Goal: Information Seeking & Learning: Learn about a topic

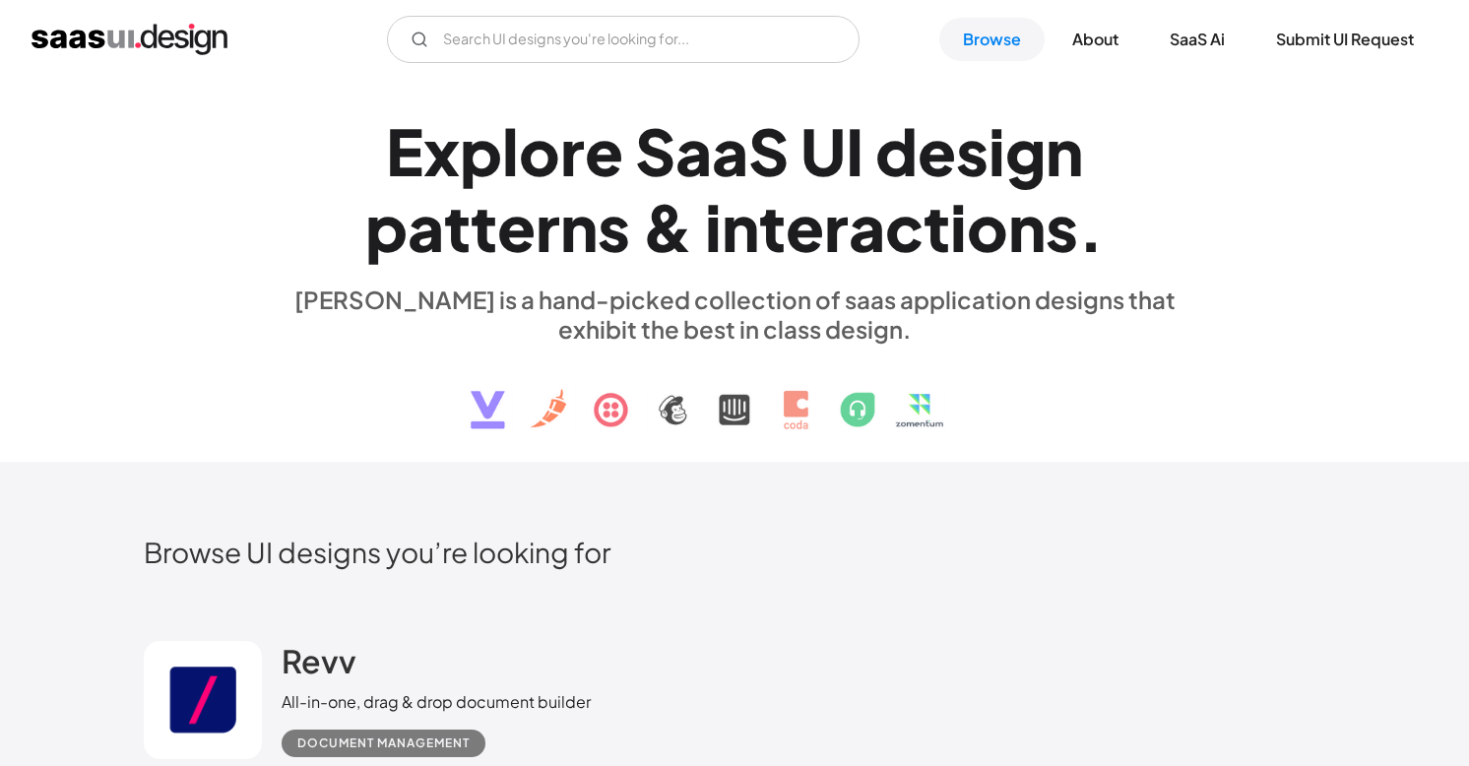
click at [329, 126] on h1 "E x p l o r e S a a S U I d e s i g n p a t t e r n s & i n t e r a c t i o n s…" at bounding box center [735, 189] width 906 height 152
click at [610, 31] on input "Email Form" at bounding box center [623, 39] width 473 height 47
type input "onboarding"
click at [904, 163] on div "d" at bounding box center [896, 151] width 42 height 76
click at [566, 36] on input "onboarding" at bounding box center [623, 39] width 473 height 47
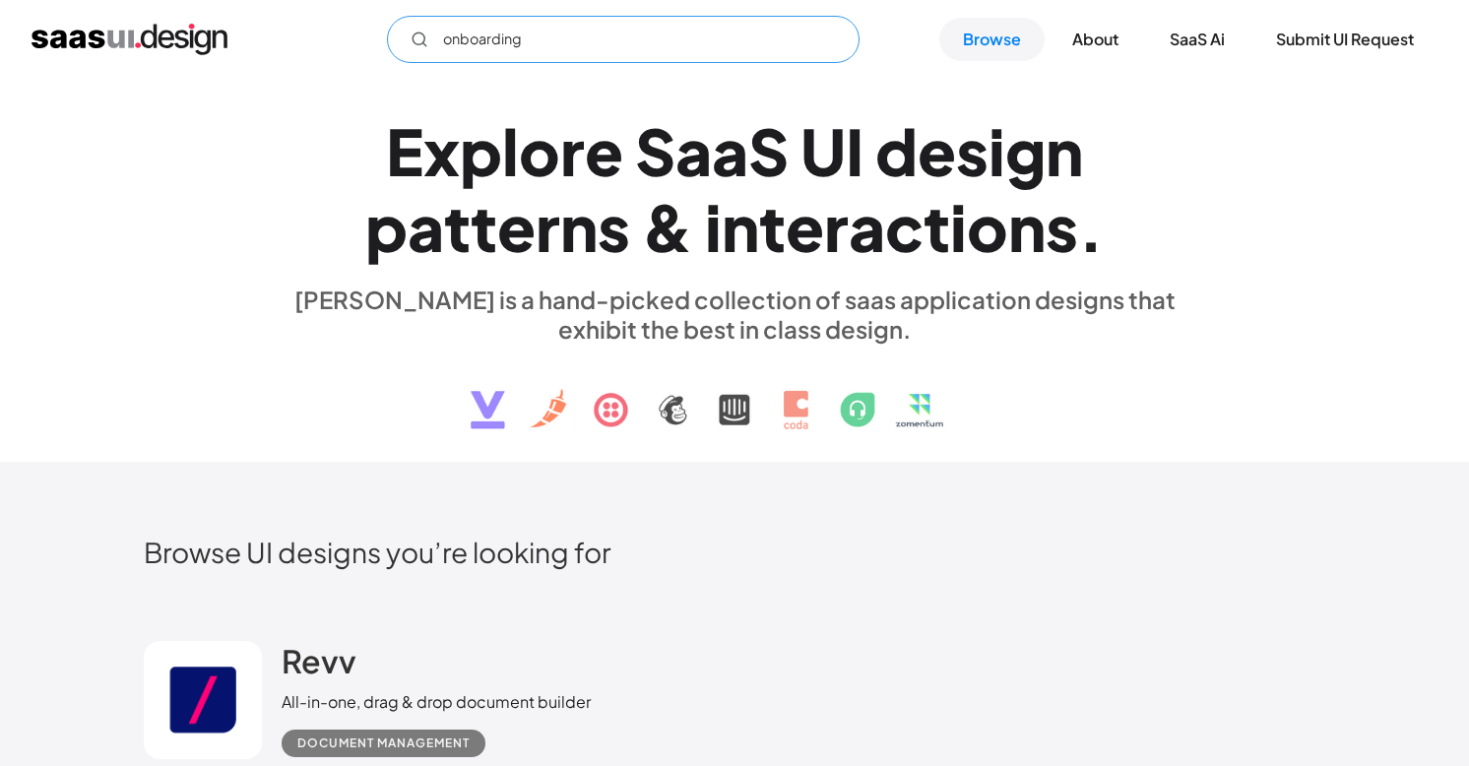
click at [566, 36] on input "onboarding" at bounding box center [623, 39] width 473 height 47
click at [865, 227] on div "a" at bounding box center [867, 227] width 36 height 76
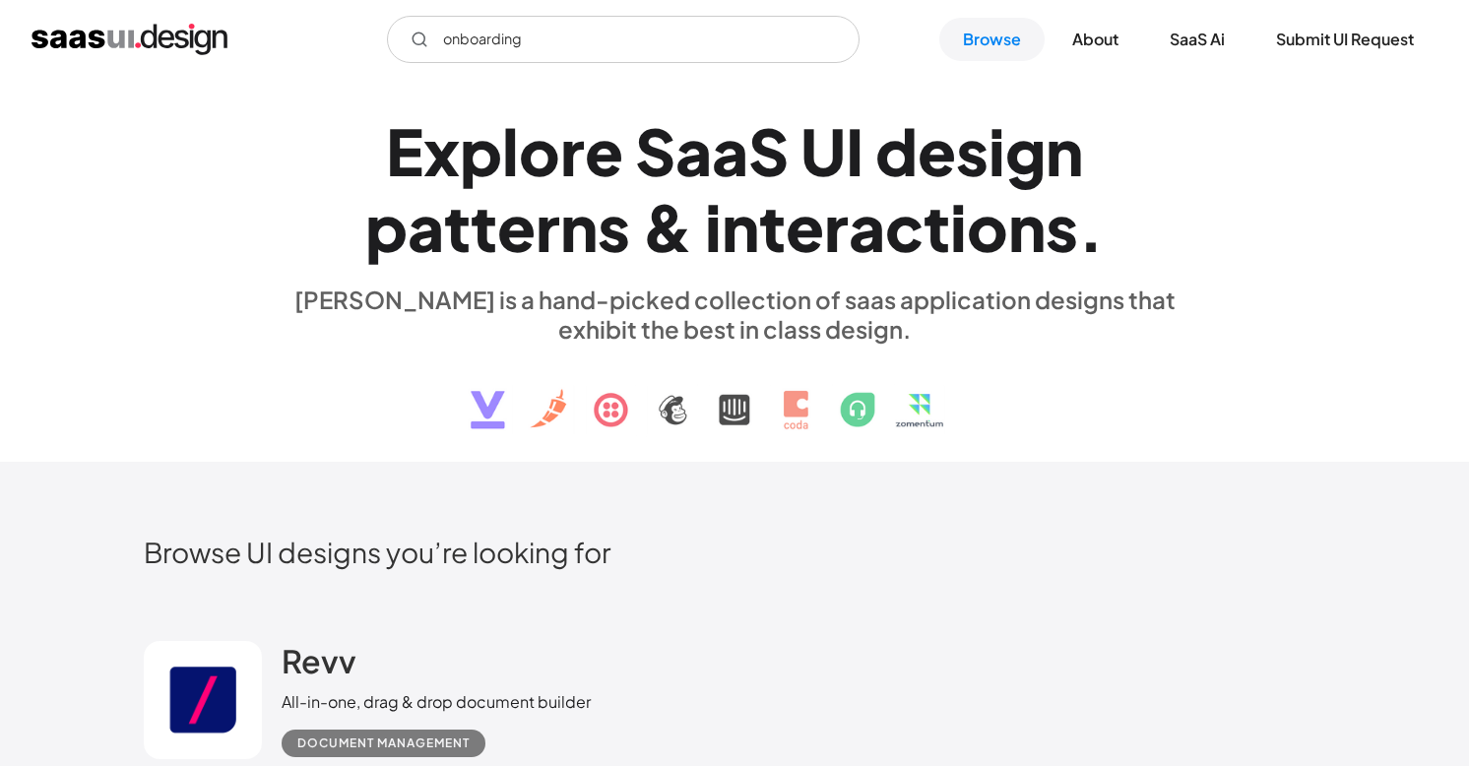
click at [865, 227] on div "a" at bounding box center [867, 227] width 36 height 76
copy h1 "E x p l o r e S a a S U I d e s i g n p a t t e r n s & i n t e r a c t i o n s…"
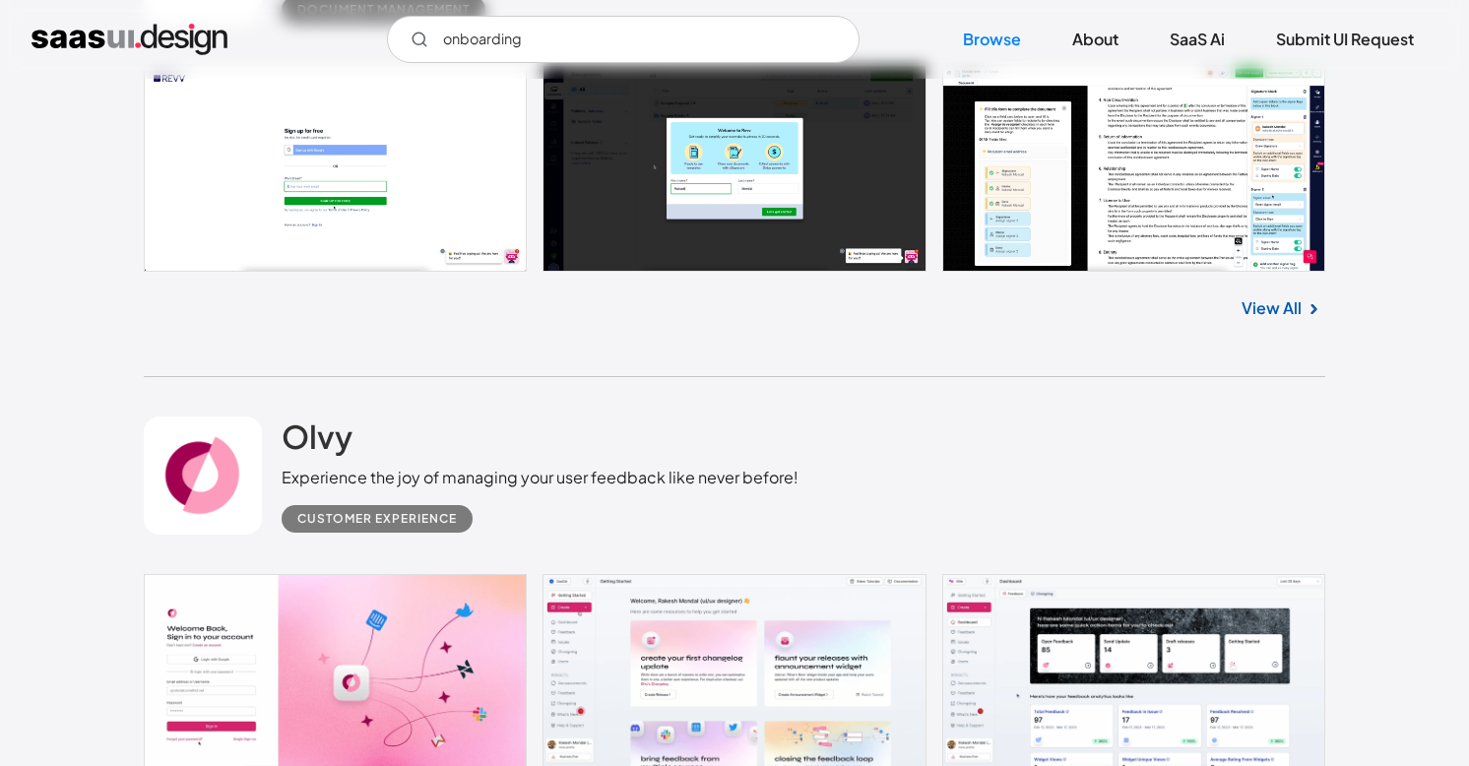
scroll to position [756, 0]
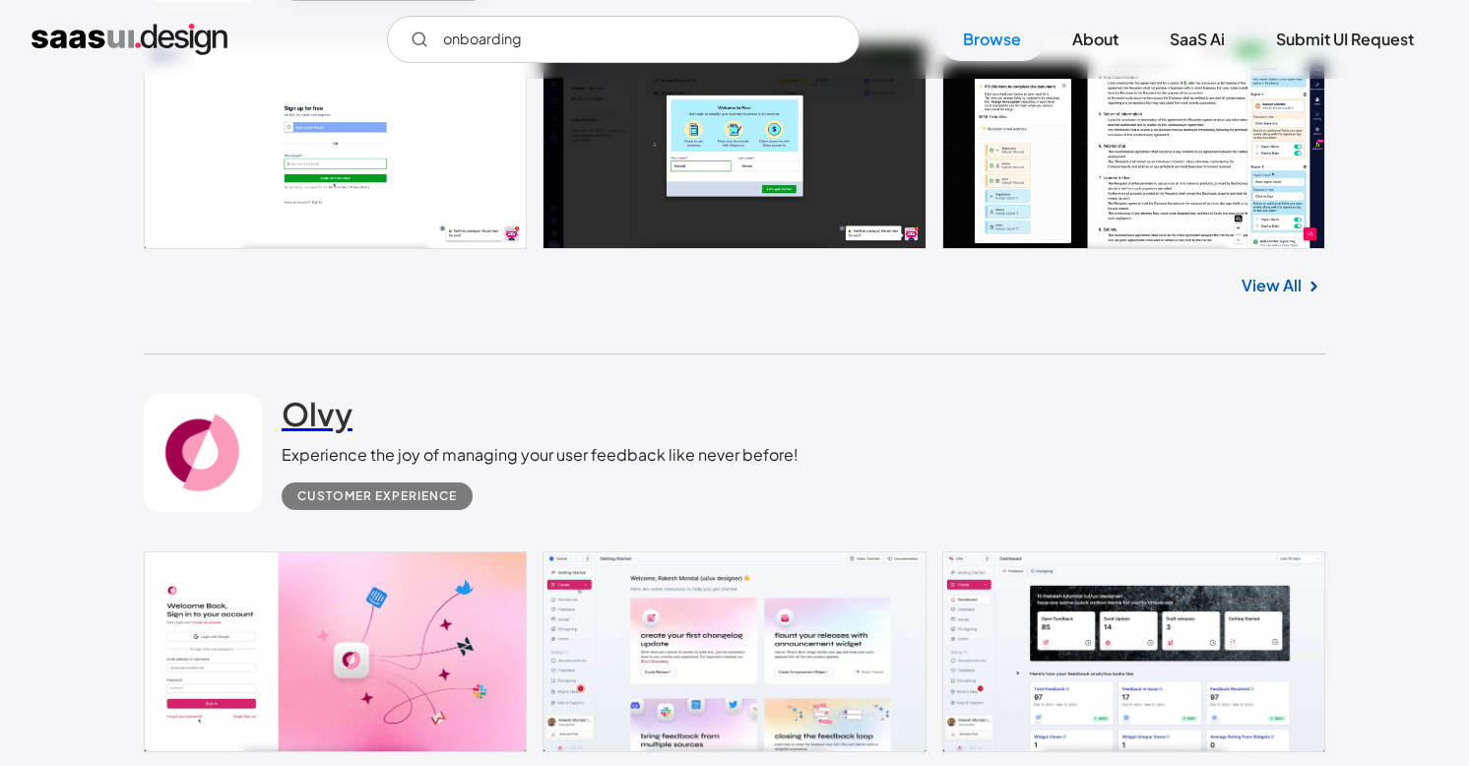
click at [335, 417] on h2 "Olvy" at bounding box center [317, 413] width 71 height 39
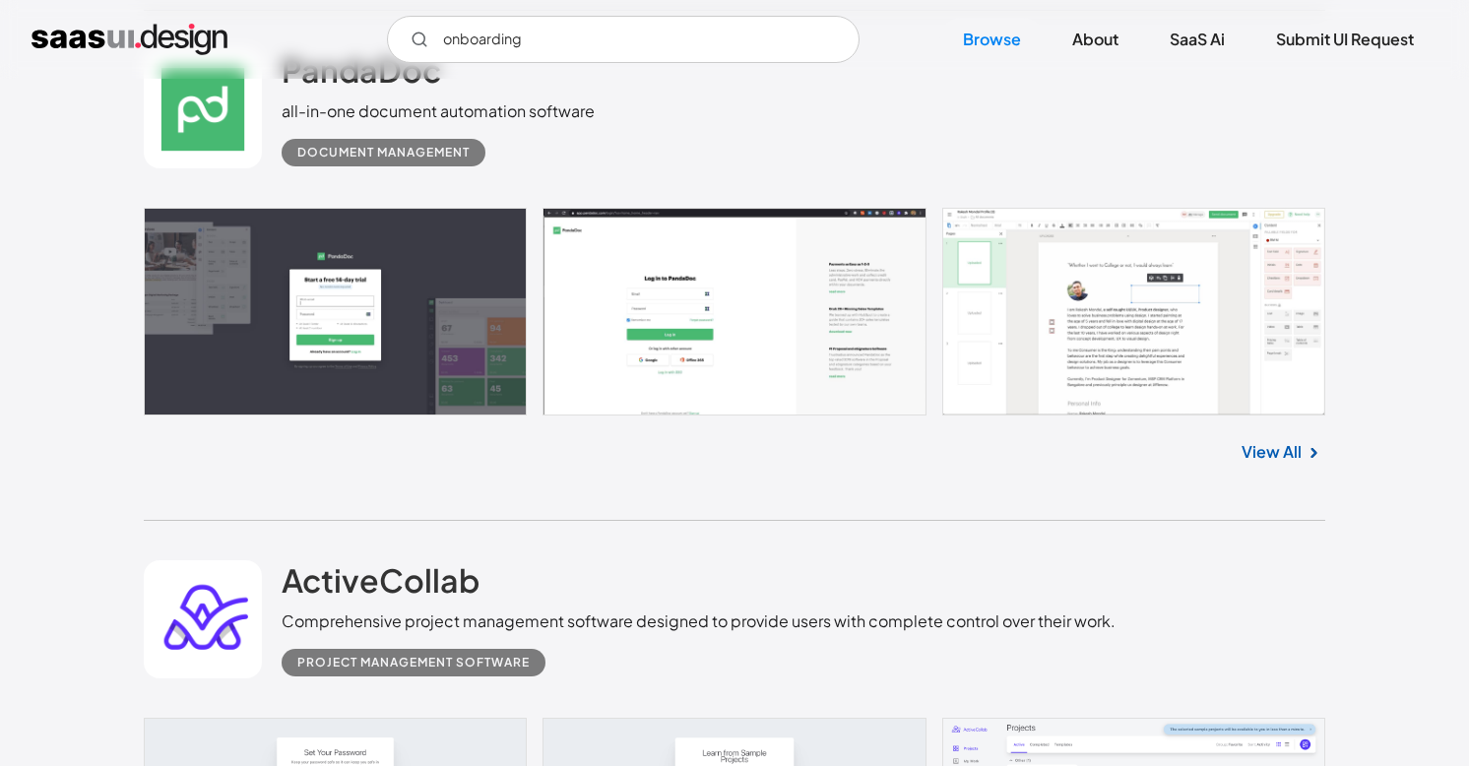
scroll to position [7144, 0]
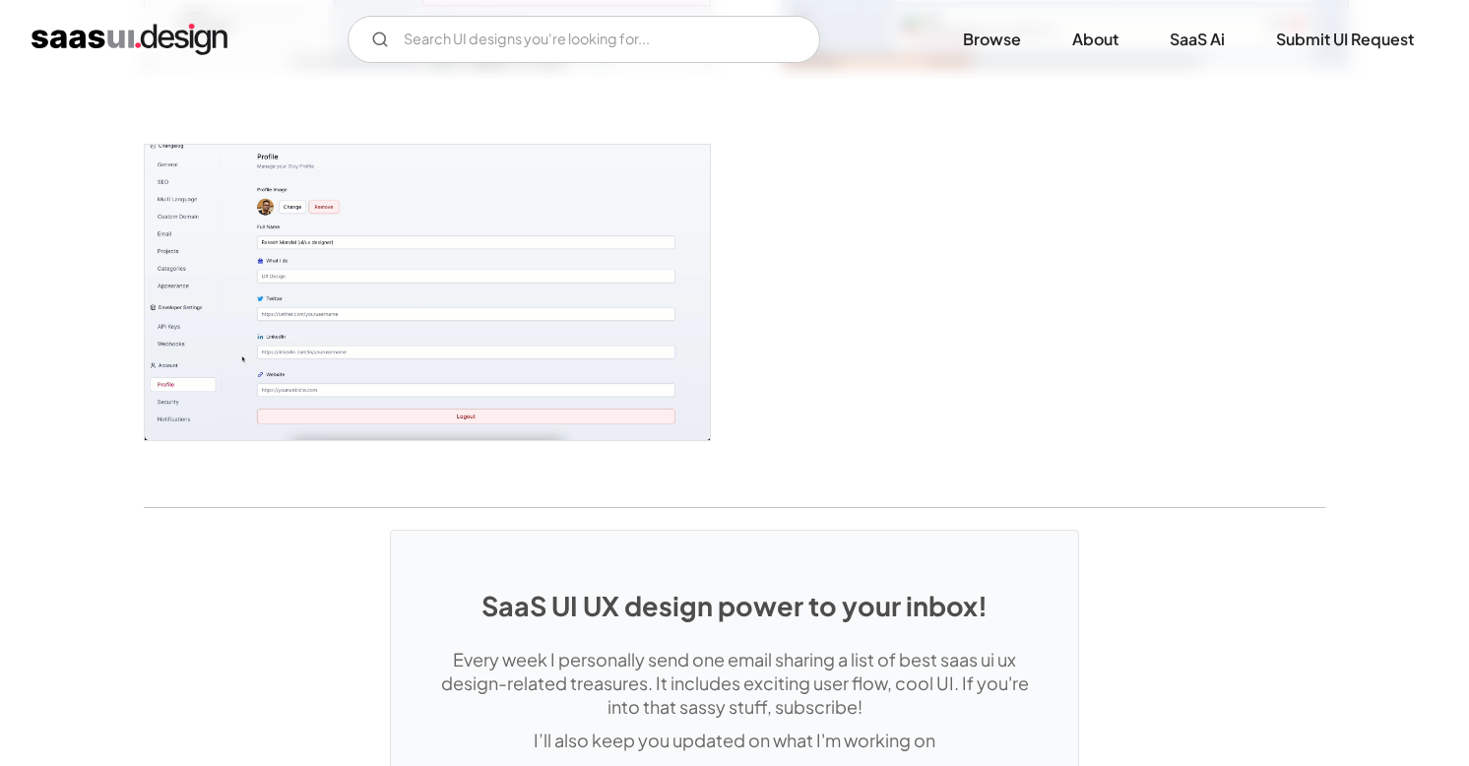
scroll to position [5073, 0]
